Goal: Task Accomplishment & Management: Manage account settings

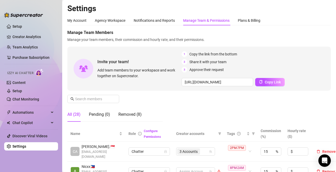
click at [186, 107] on div "Manage Team Members Manage your team members, their commission and hourly rate,…" at bounding box center [198, 78] width 263 height 96
click at [254, 132] on icon "filter" at bounding box center [253, 133] width 3 height 3
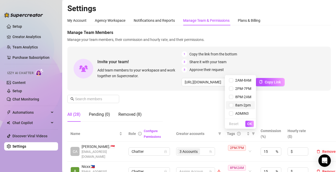
click at [234, 103] on span "8am-2pm" at bounding box center [242, 105] width 18 height 4
checkbox input "true"
click at [251, 122] on span "OK" at bounding box center [249, 124] width 5 height 4
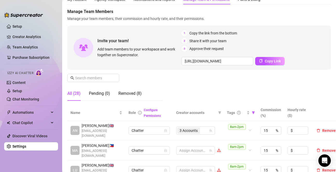
scroll to position [52, 0]
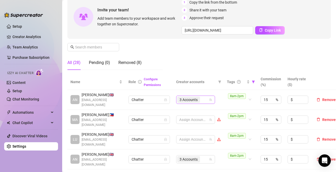
click at [206, 100] on div "3 Accounts" at bounding box center [192, 99] width 31 height 7
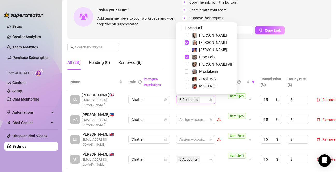
click at [183, 31] on span at bounding box center [180, 28] width 6 height 6
click at [183, 28] on input "Select all" at bounding box center [184, 28] width 4 height 4
checkbox input "false"
click at [203, 156] on div "3 Accounts" at bounding box center [192, 159] width 31 height 7
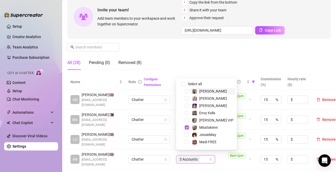
click at [203, 156] on div "3 Accounts" at bounding box center [192, 159] width 31 height 7
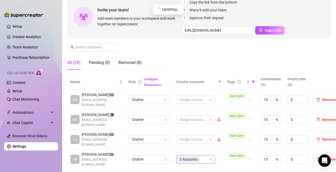
click at [205, 156] on div "3 Accounts" at bounding box center [192, 159] width 31 height 7
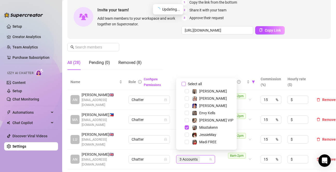
click at [184, 85] on input "Select all" at bounding box center [184, 84] width 4 height 4
checkbox input "false"
click at [225, 157] on td "8am-2pm" at bounding box center [241, 159] width 34 height 20
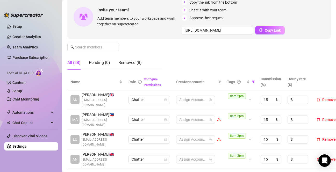
scroll to position [104, 0]
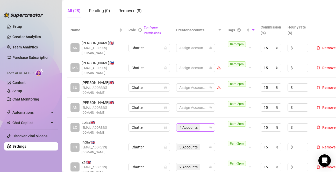
click at [203, 124] on div "4 Accounts" at bounding box center [192, 127] width 31 height 7
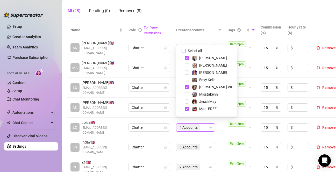
click at [182, 51] on input "Select all" at bounding box center [184, 51] width 4 height 4
checkbox input "false"
click at [203, 143] on div "3 Accounts" at bounding box center [192, 146] width 31 height 7
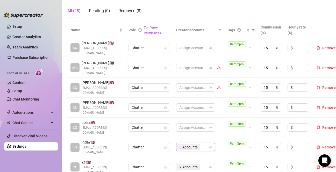
click at [203, 143] on div "3 Accounts" at bounding box center [192, 146] width 31 height 7
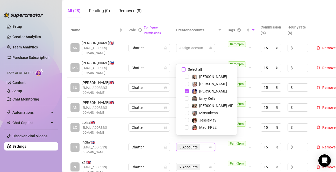
click at [184, 70] on input "Select all" at bounding box center [184, 69] width 4 height 4
checkbox input "false"
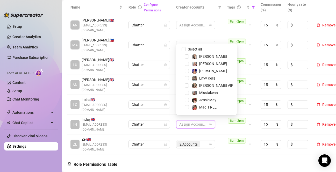
scroll to position [130, 0]
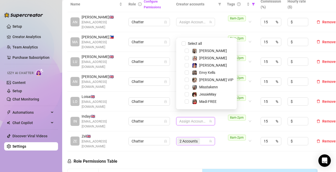
click at [202, 138] on input "search" at bounding box center [201, 141] width 1 height 6
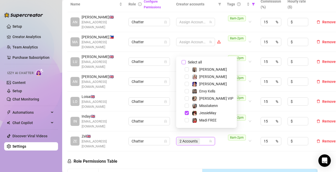
click at [181, 60] on span at bounding box center [180, 62] width 6 height 6
click at [183, 61] on input "Select all" at bounding box center [184, 62] width 4 height 4
checkbox input "true"
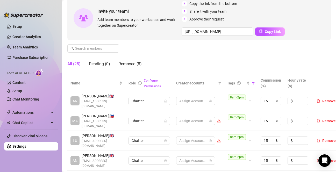
scroll to position [26, 0]
